Goal: Find contact information: Find contact information

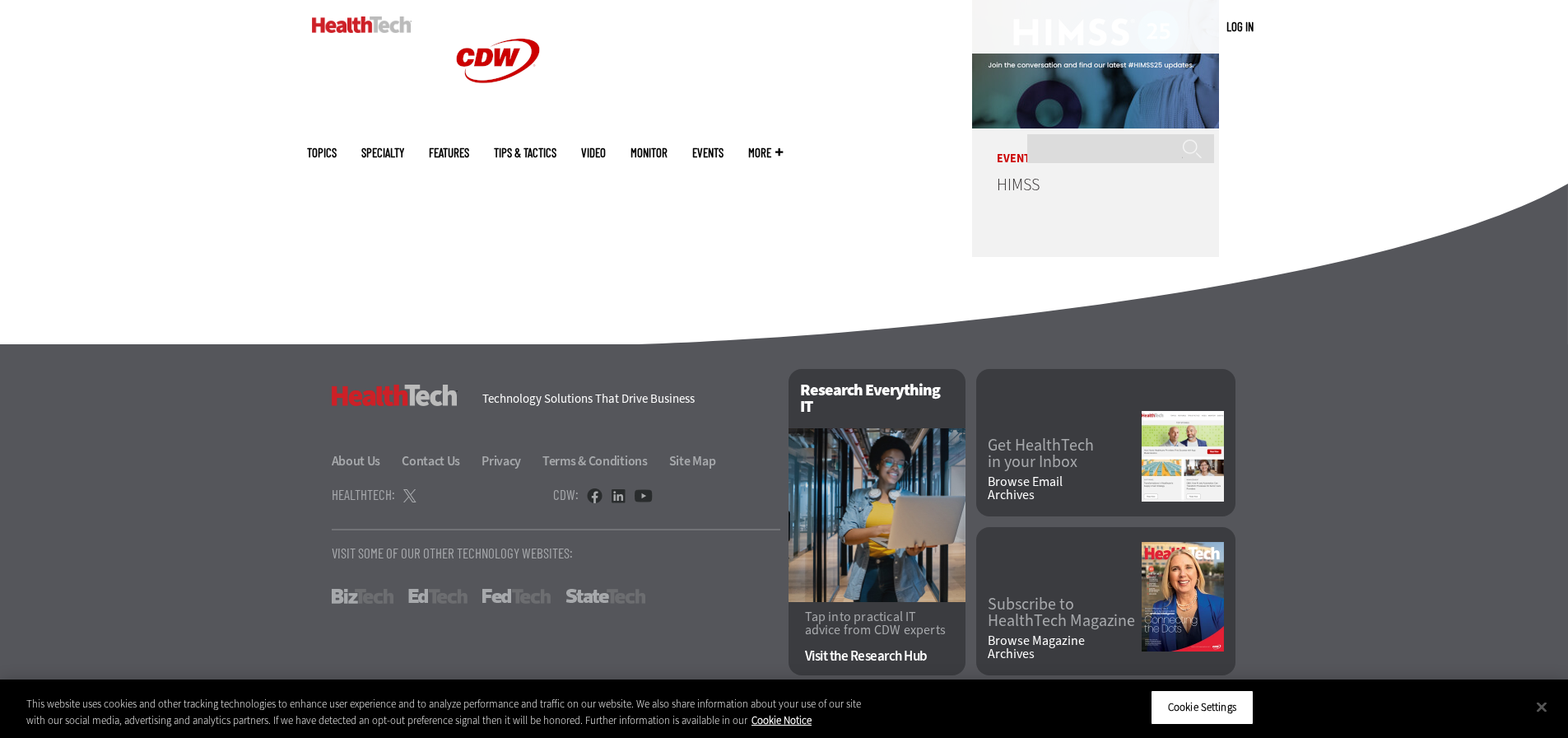
scroll to position [4202, 0]
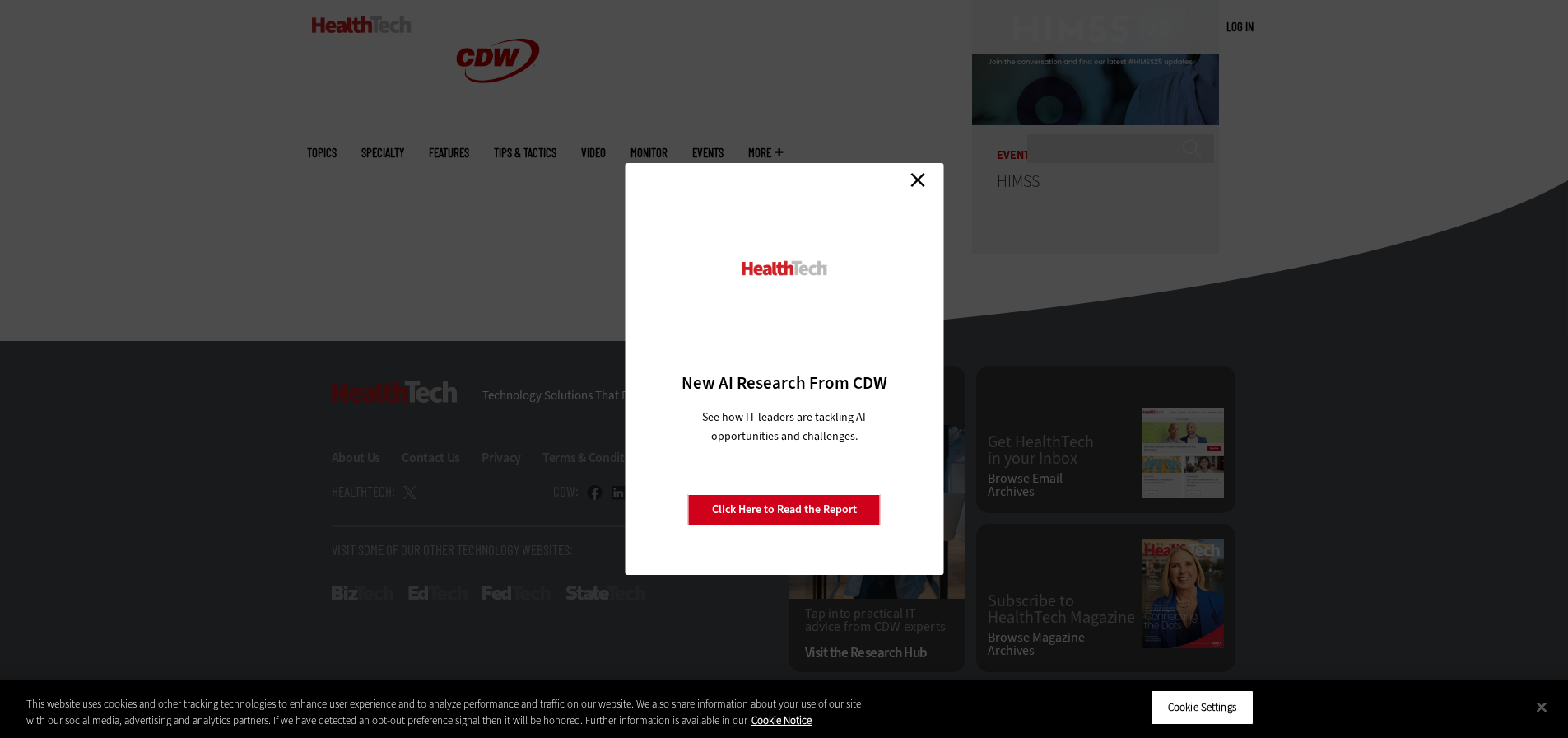
drag, startPoint x: 920, startPoint y: 176, endPoint x: 904, endPoint y: 180, distance: 16.5
click at [920, 176] on link "Close" at bounding box center [917, 179] width 25 height 25
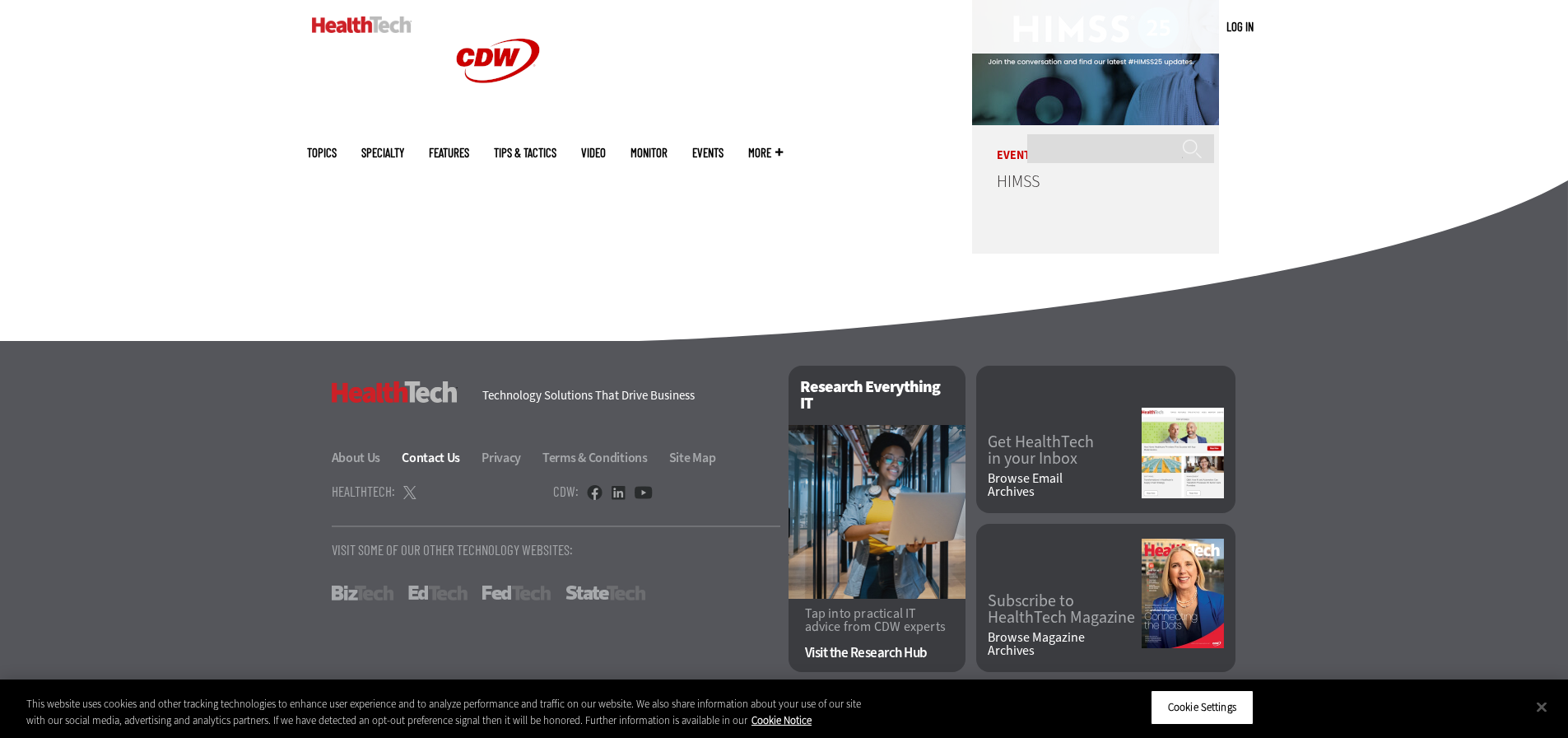
click at [421, 460] on link "Contact Us" at bounding box center [440, 457] width 78 height 17
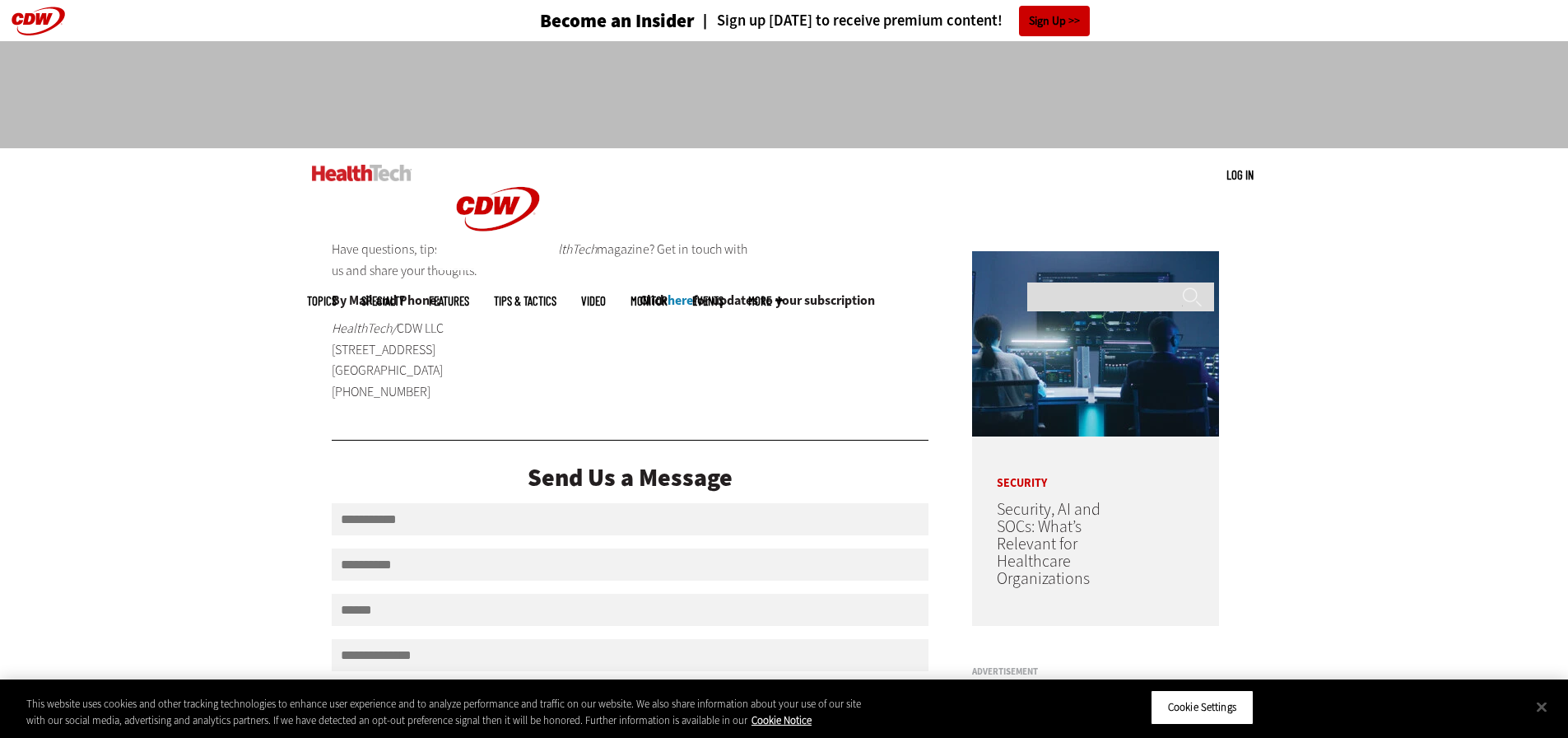
click at [783, 295] on span "More" at bounding box center [765, 301] width 34 height 12
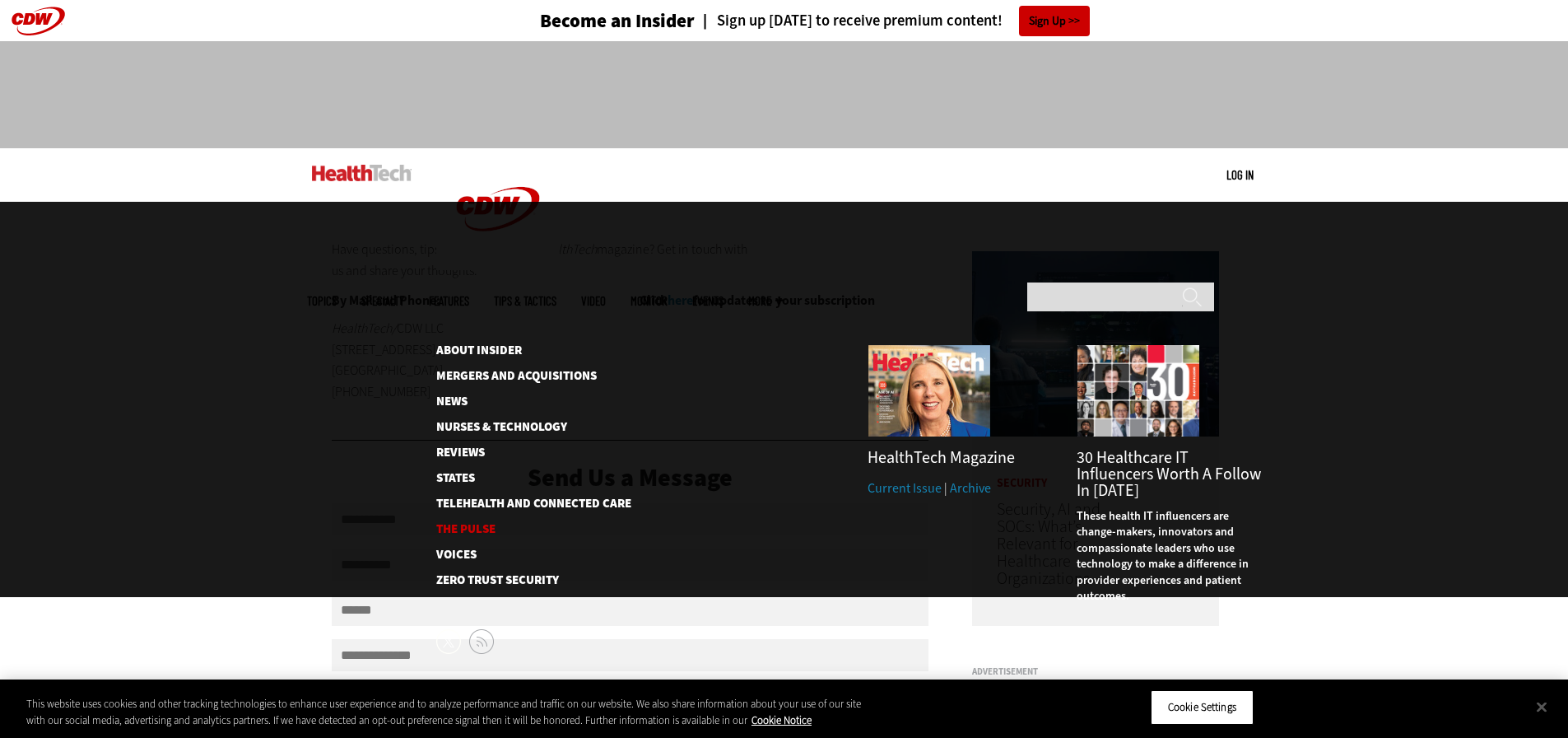
click at [487, 522] on link "The Pulse" at bounding box center [521, 528] width 169 height 12
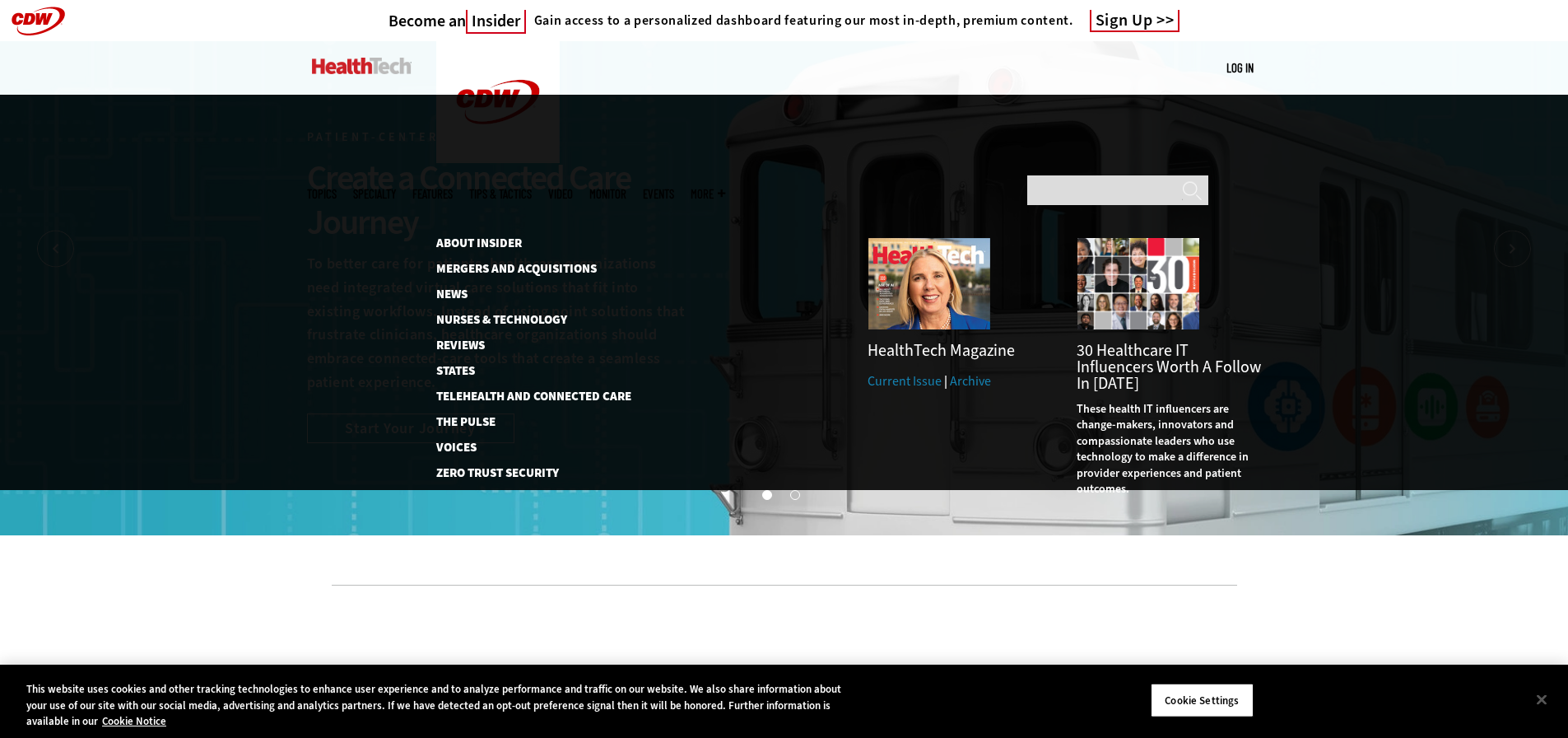
click at [725, 188] on span "More" at bounding box center [708, 194] width 34 height 12
click at [461, 441] on link "Voices" at bounding box center [524, 447] width 177 height 12
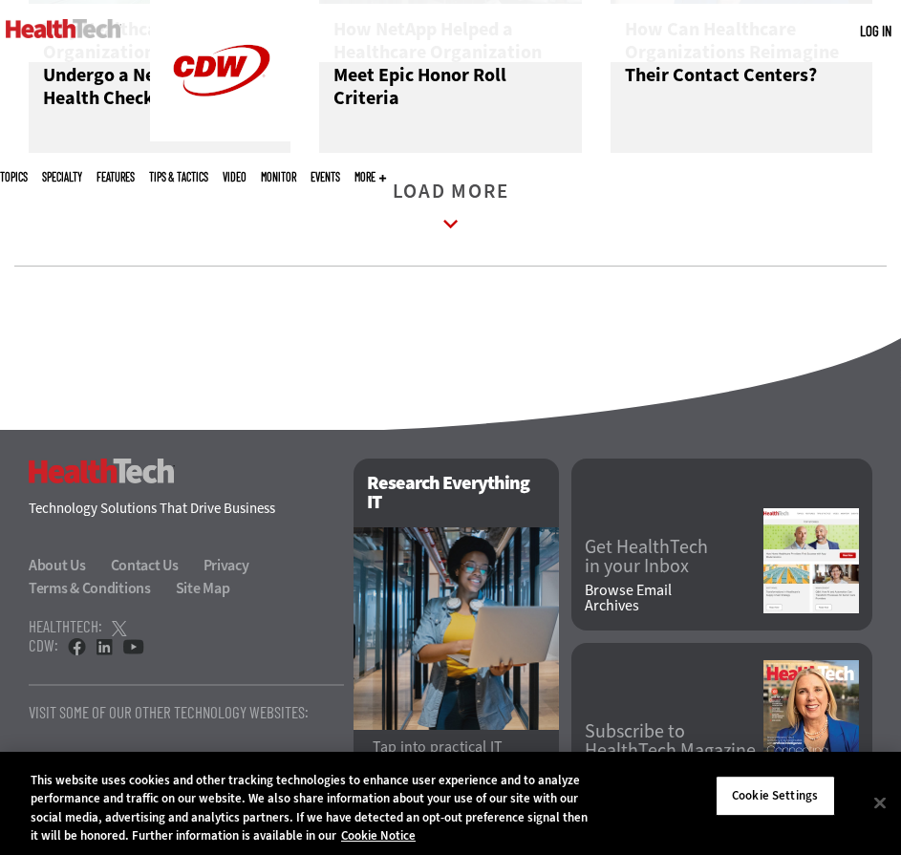
scroll to position [2611, 0]
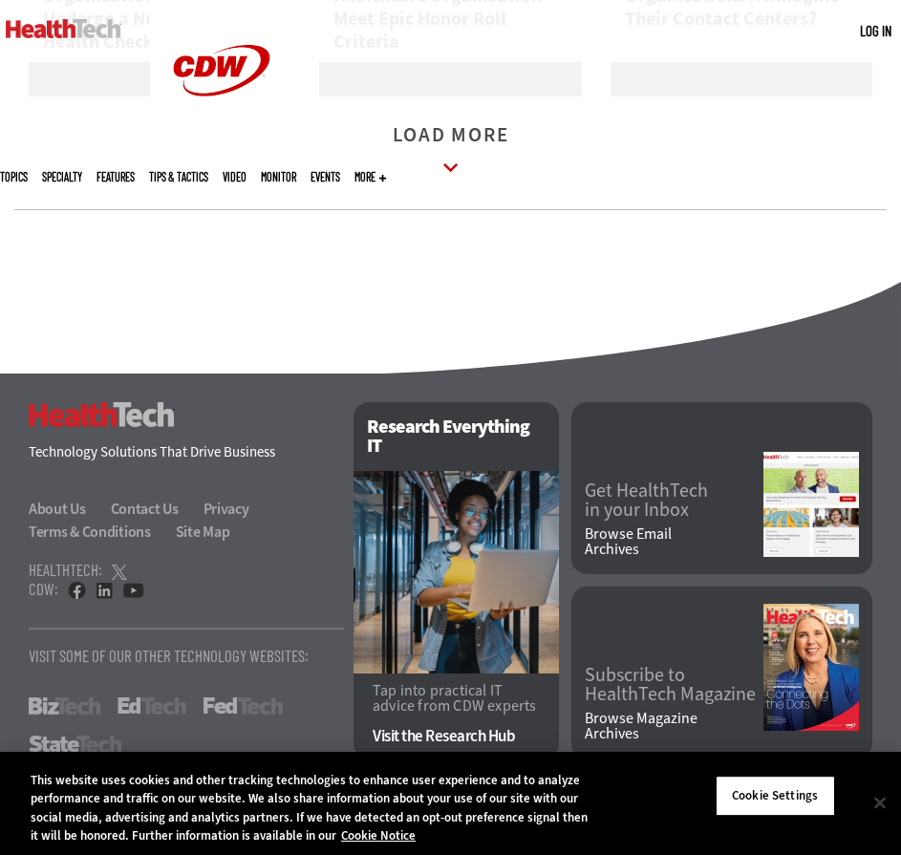
click at [869, 795] on button "Close" at bounding box center [879, 802] width 42 height 42
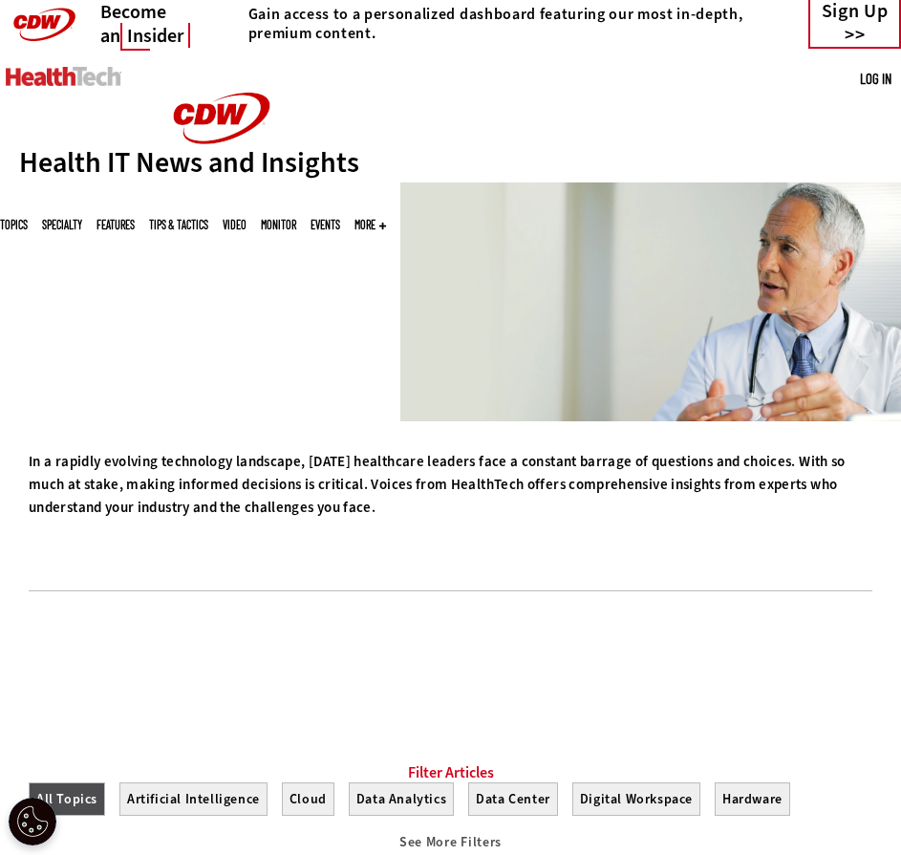
scroll to position [477, 0]
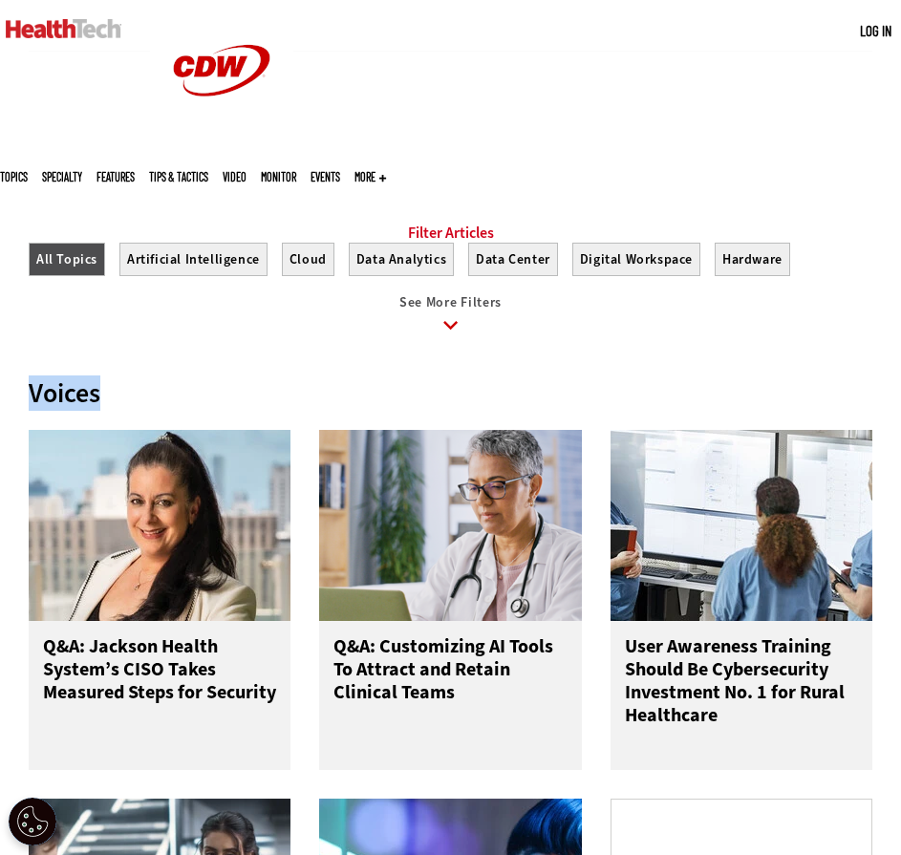
drag, startPoint x: 182, startPoint y: 403, endPoint x: -1, endPoint y: 397, distance: 183.4
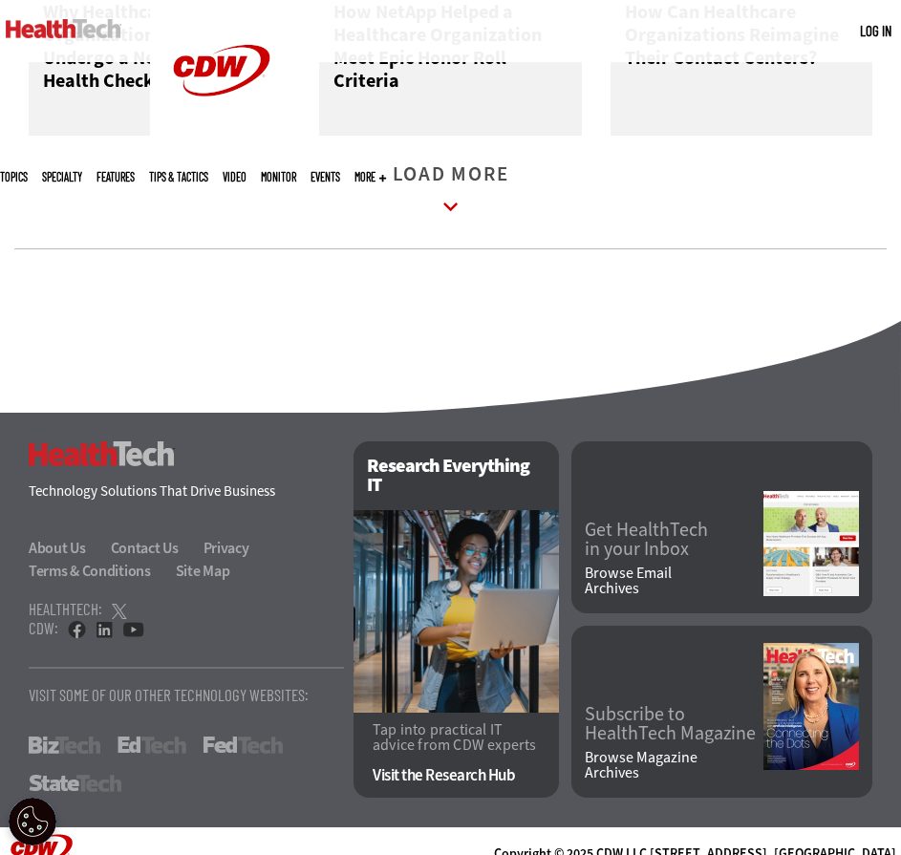
scroll to position [2578, 0]
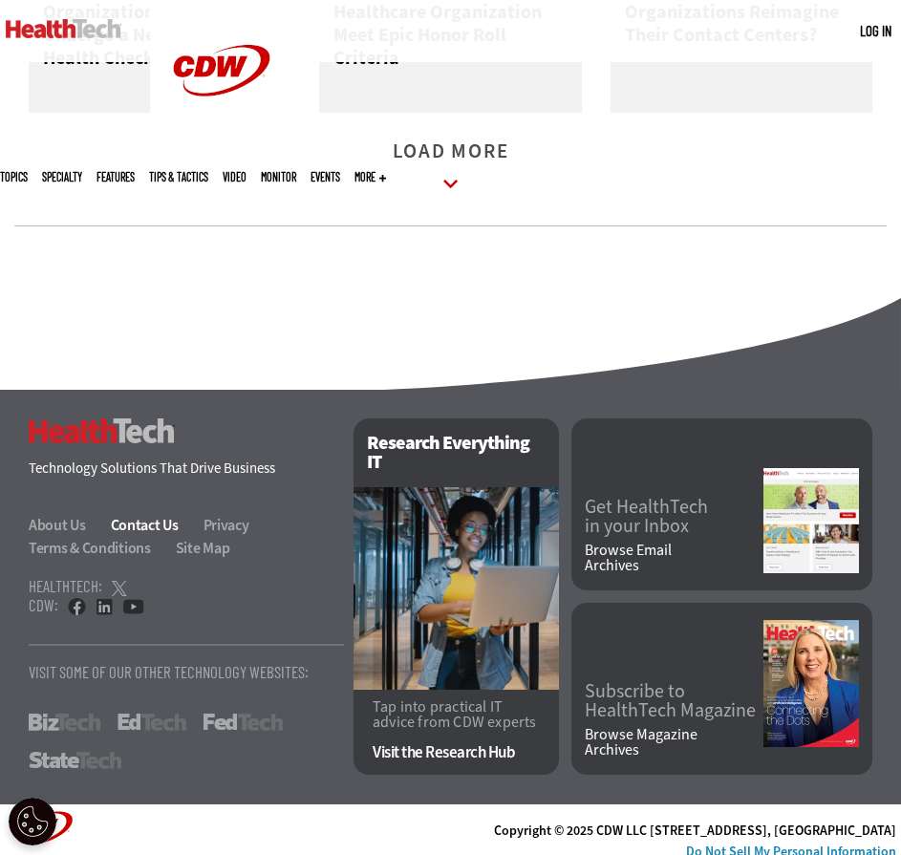
click at [156, 535] on link "Contact Us" at bounding box center [156, 525] width 90 height 20
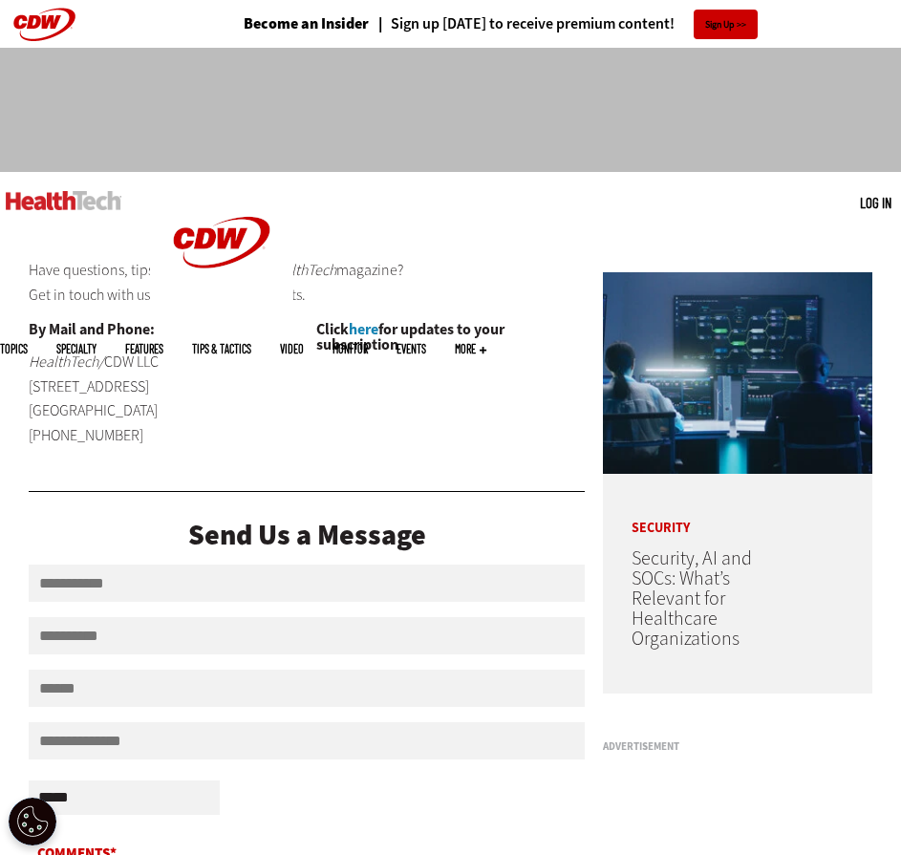
click at [486, 343] on span "More" at bounding box center [471, 348] width 32 height 11
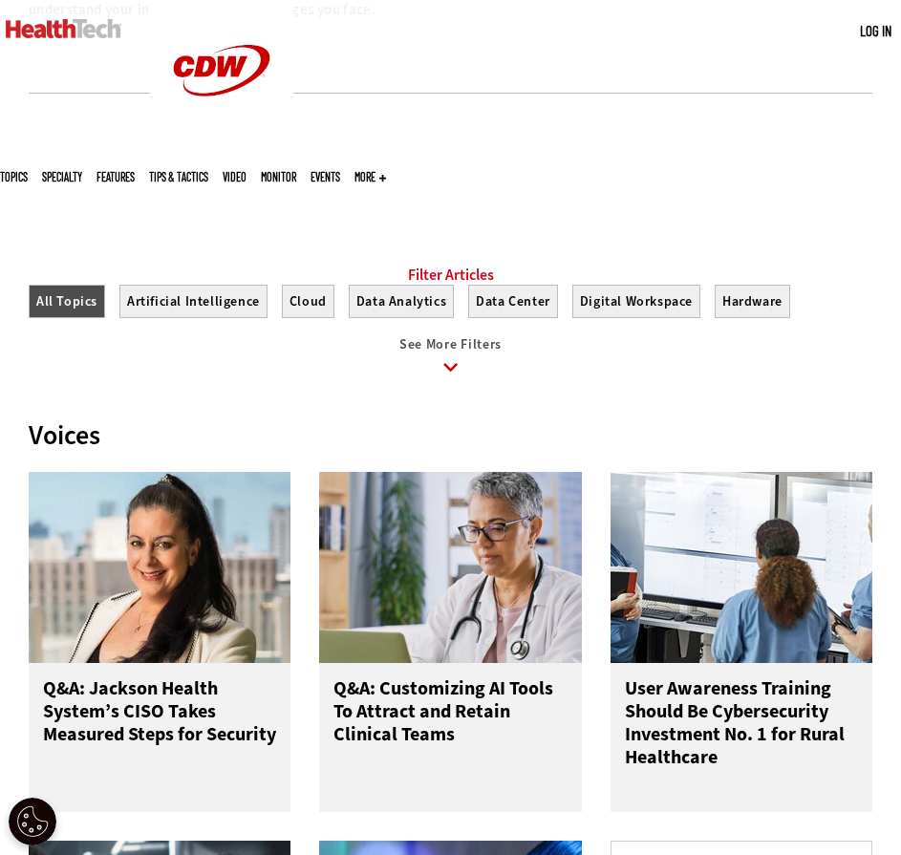
scroll to position [319, 0]
